Goal: Information Seeking & Learning: Learn about a topic

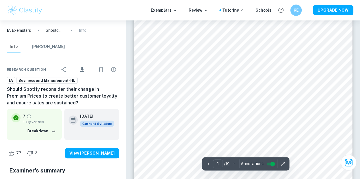
scroll to position [85, 0]
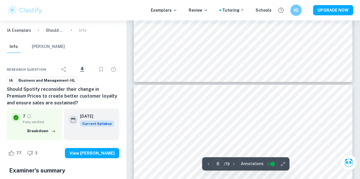
type input "7"
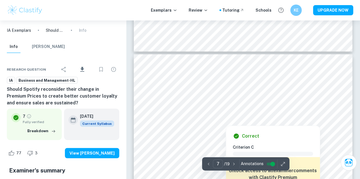
scroll to position [1763, 0]
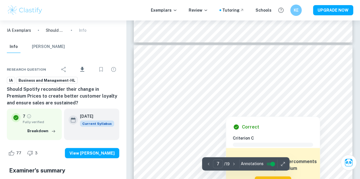
click at [227, 83] on div at bounding box center [249, 86] width 154 height 10
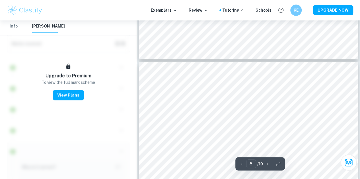
scroll to position [1962, 0]
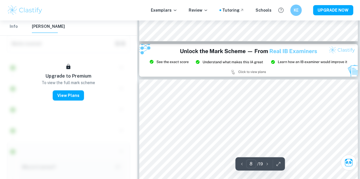
type input "9"
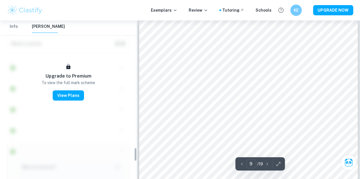
scroll to position [2331, 0]
